Goal: Browse casually

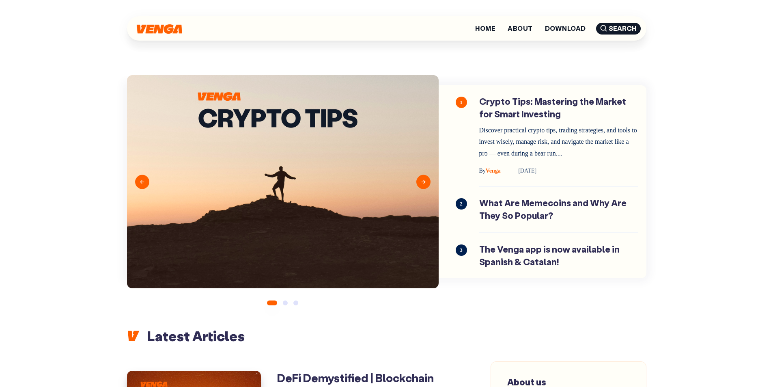
click at [174, 30] on img at bounding box center [159, 28] width 45 height 9
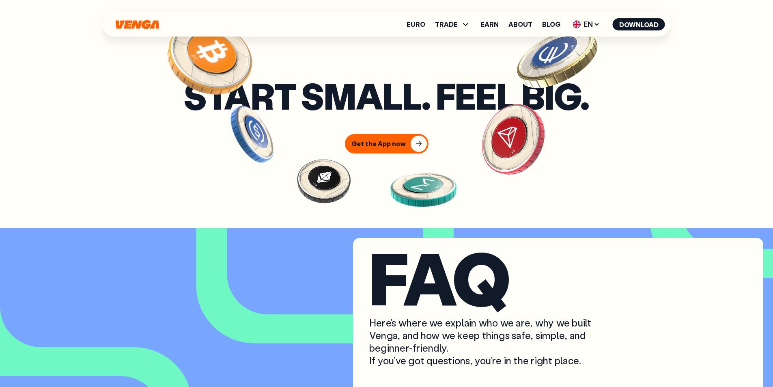
scroll to position [3167, 0]
